Goal: Information Seeking & Learning: Find specific fact

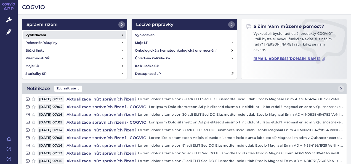
click at [85, 35] on link "Vyhledávání" at bounding box center [74, 35] width 103 height 8
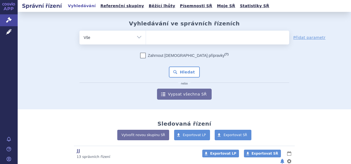
click at [203, 31] on div "Vyhledávání ve správních řízeních odstranit Vše Spisová značka Od" at bounding box center [185, 60] width 334 height 80
drag, startPoint x: 203, startPoint y: 31, endPoint x: 201, endPoint y: 38, distance: 6.4
click at [201, 38] on ul at bounding box center [217, 37] width 143 height 12
click at [146, 38] on select at bounding box center [146, 37] width 0 height 14
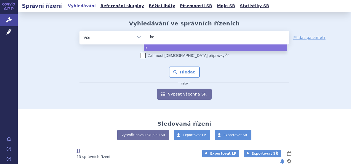
type input "kes"
type input "kesi"
type input "kesim"
type input "kesimpt"
type input "kesimpta"
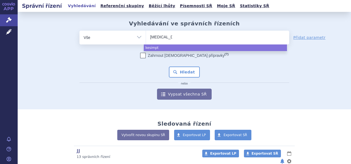
select select "kesimpta"
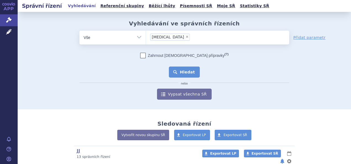
click at [180, 72] on button "Hledat" at bounding box center [184, 72] width 31 height 11
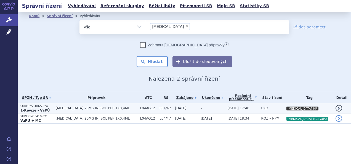
click at [151, 107] on span "L04AG12" at bounding box center [148, 108] width 17 height 4
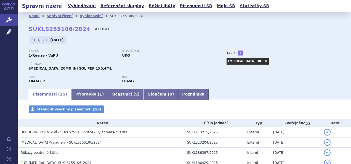
click at [94, 30] on link "VERSO" at bounding box center [101, 29] width 15 height 6
